Goal: Find contact information: Obtain details needed to contact an individual or organization

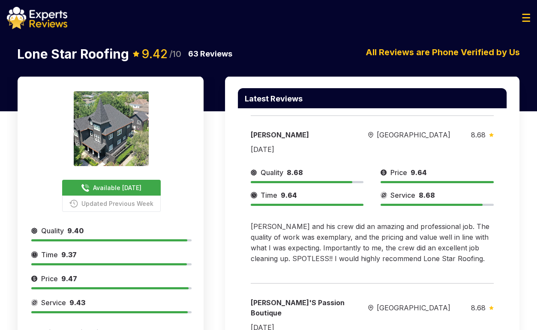
click at [117, 194] on button "Available [DATE]" at bounding box center [111, 188] width 98 height 16
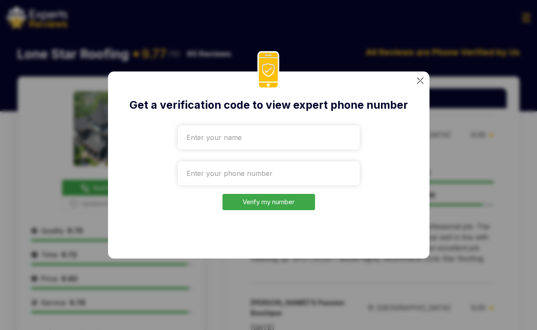
click at [236, 141] on input "text" at bounding box center [269, 137] width 182 height 24
type input "sdf"
click at [224, 173] on input "tel" at bounding box center [269, 173] width 182 height 24
click at [256, 202] on button "Verify my number" at bounding box center [268, 202] width 92 height 17
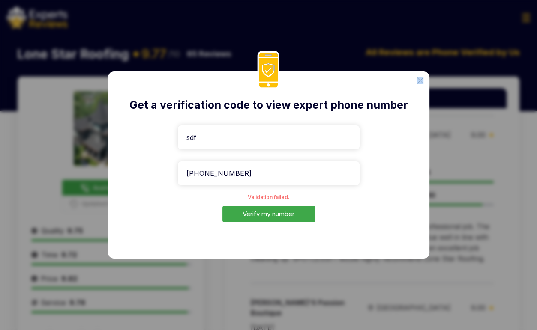
drag, startPoint x: 520, startPoint y: 92, endPoint x: 433, endPoint y: 118, distance: 90.9
click at [435, 118] on div "Get a verification code to view expert phone number sdf [PHONE_NUMBER] Validati…" at bounding box center [268, 165] width 537 height 330
paste input "[PHONE_NUMBER]"
drag, startPoint x: 285, startPoint y: 178, endPoint x: 159, endPoint y: 186, distance: 126.6
click at [159, 186] on div "Get a verification code to view expert phone number sdf [PHONE_NUMBER] Validati…" at bounding box center [268, 165] width 321 height 187
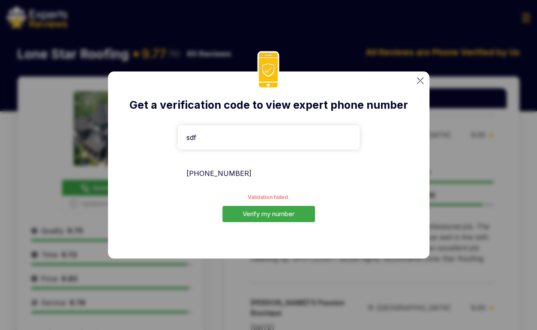
click at [195, 170] on input "[PHONE_NUMBER]" at bounding box center [269, 173] width 182 height 24
click at [309, 170] on input "[PHONE_NUMBER]" at bounding box center [269, 173] width 182 height 24
type input "[PHONE_NUMBER]"
click at [261, 213] on button "Verify my number" at bounding box center [268, 214] width 92 height 17
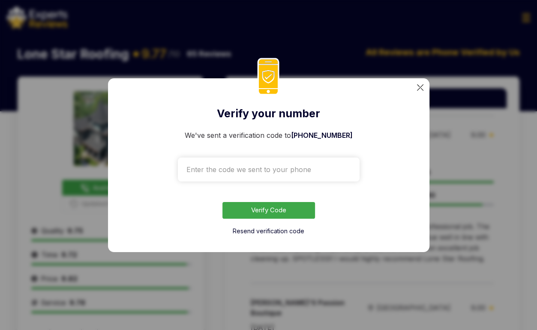
click at [489, 60] on div "Verify your number We've sent a verification code to [PHONE_NUMBER] Verify Code…" at bounding box center [268, 165] width 537 height 330
click at [480, 186] on div "Verify your number We've sent a verification code to [PHONE_NUMBER] Verify Code…" at bounding box center [268, 165] width 537 height 330
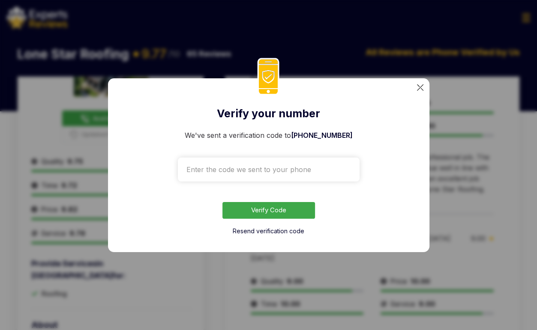
scroll to position [70, 0]
click at [265, 233] on button "Resend verification code" at bounding box center [269, 231] width 72 height 9
click at [268, 235] on div "Resend verification code" at bounding box center [269, 231] width 182 height 10
click at [269, 231] on button "Resend verification code" at bounding box center [269, 231] width 72 height 9
click at [281, 229] on button "Resend verification code" at bounding box center [269, 231] width 72 height 9
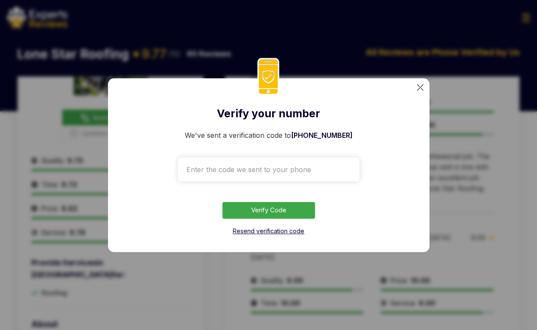
click at [249, 234] on button "Resend verification code" at bounding box center [269, 231] width 72 height 9
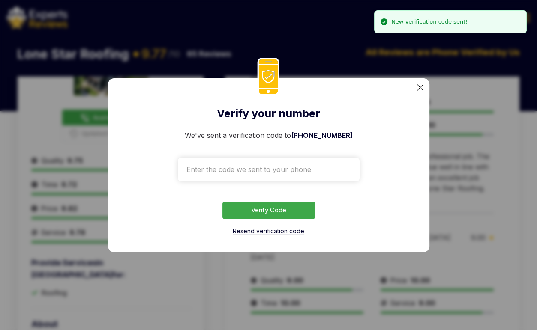
click at [262, 234] on button "Resend verification code" at bounding box center [269, 231] width 72 height 9
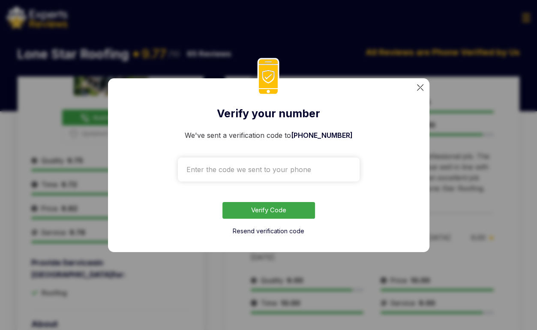
click at [262, 234] on button "Resend verification code" at bounding box center [269, 231] width 72 height 9
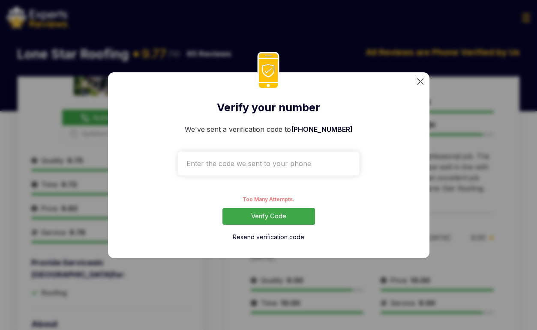
click at [274, 168] on input "text" at bounding box center [269, 164] width 182 height 24
click at [328, 132] on span "[PHONE_NUMBER]" at bounding box center [322, 129] width 62 height 9
click at [351, 131] on div "We've sent a verification code to [PHONE_NUMBER]" at bounding box center [269, 149] width 182 height 51
drag, startPoint x: 351, startPoint y: 131, endPoint x: 298, endPoint y: 131, distance: 53.1
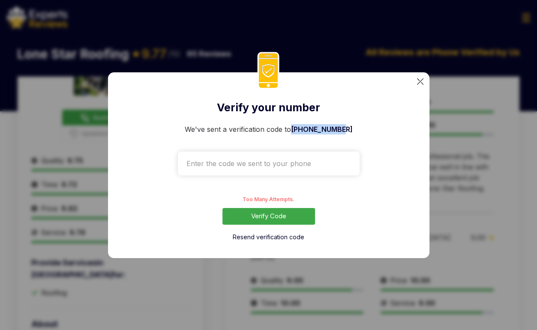
click at [298, 131] on div "We've sent a verification code to [PHONE_NUMBER]" at bounding box center [269, 149] width 182 height 51
click at [282, 156] on input "text" at bounding box center [269, 164] width 182 height 24
click at [265, 156] on input "text" at bounding box center [269, 164] width 182 height 24
drag, startPoint x: 358, startPoint y: 127, endPoint x: 298, endPoint y: 132, distance: 59.7
click at [298, 132] on div "Verify your number We've sent a verification code to [PHONE_NUMBER] Too Many At…" at bounding box center [268, 165] width 321 height 186
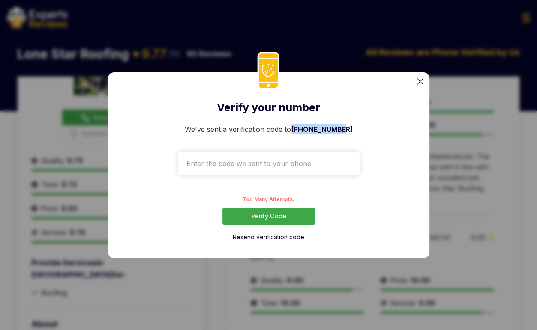
copy span "[PHONE_NUMBER]"
click at [303, 163] on input "text" at bounding box center [269, 164] width 182 height 24
paste input "[PHONE_NUMBER]"
type input "[PHONE_NUMBER]"
click at [264, 214] on button "Verify Code" at bounding box center [268, 216] width 92 height 17
